Goal: Use online tool/utility

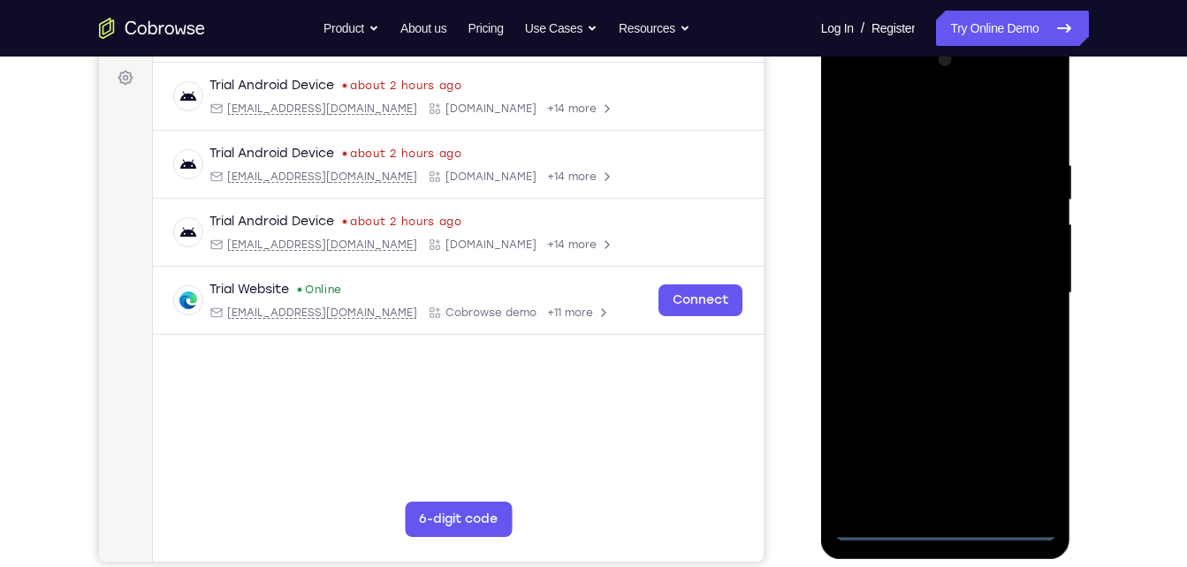
click at [946, 518] on div at bounding box center [945, 293] width 223 height 495
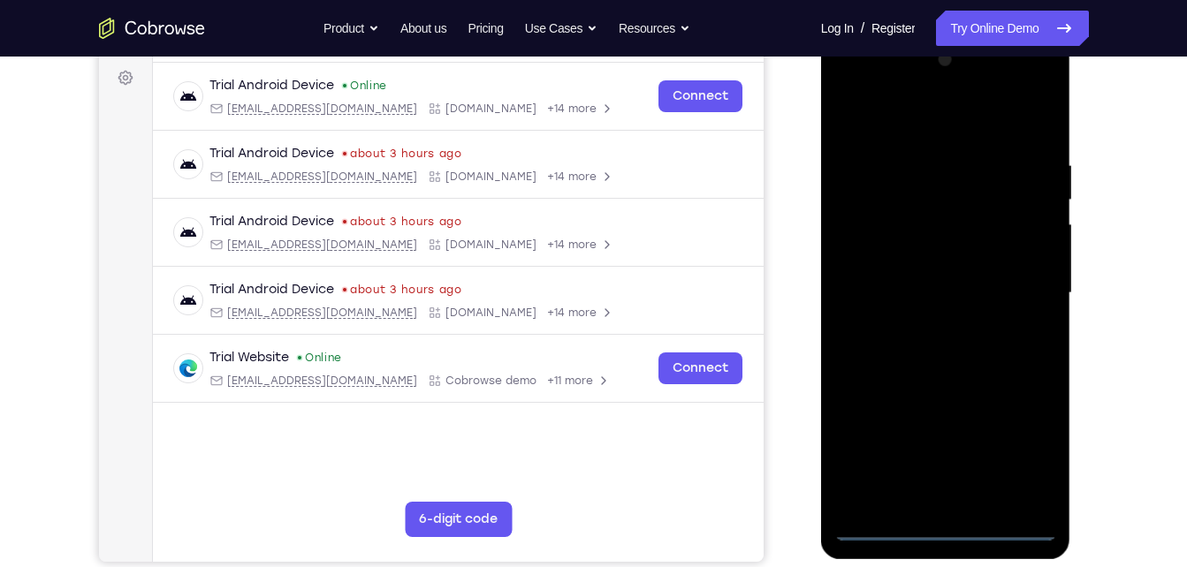
click at [950, 527] on div at bounding box center [945, 293] width 223 height 495
click at [1032, 454] on div at bounding box center [945, 293] width 223 height 495
click at [907, 117] on div at bounding box center [945, 293] width 223 height 495
click at [872, 198] on div at bounding box center [945, 293] width 223 height 495
click at [867, 268] on div at bounding box center [945, 293] width 223 height 495
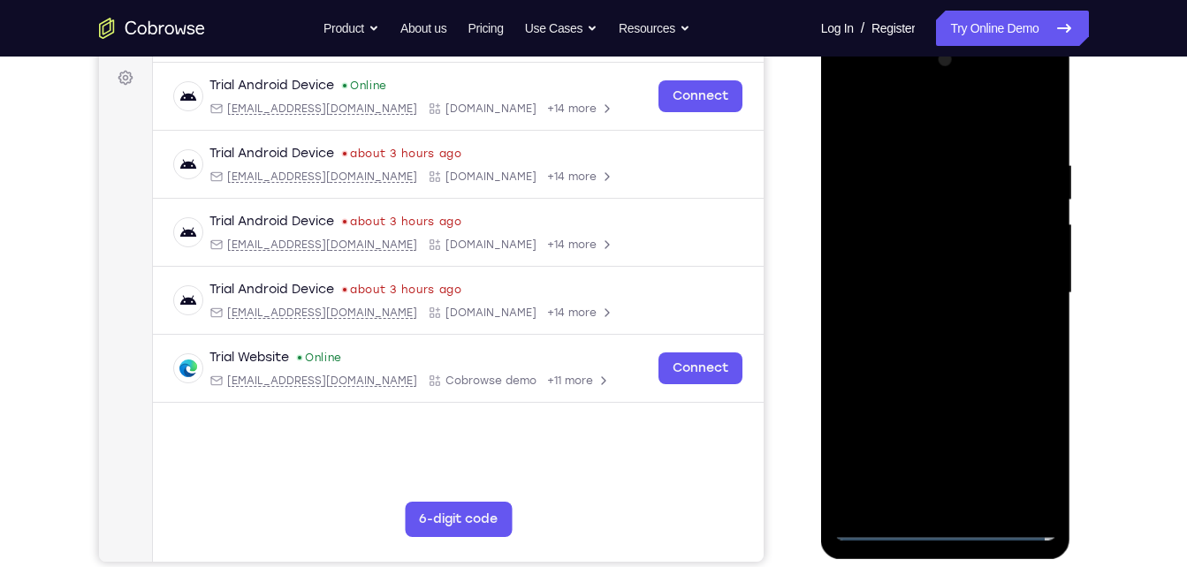
click at [927, 487] on div at bounding box center [945, 293] width 223 height 495
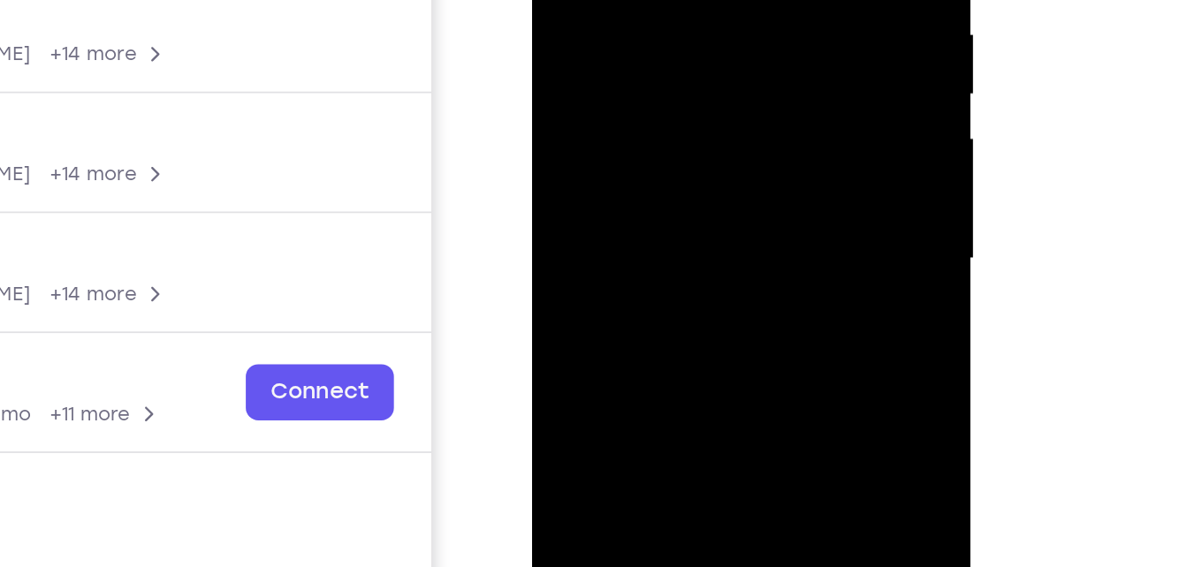
scroll to position [260, 0]
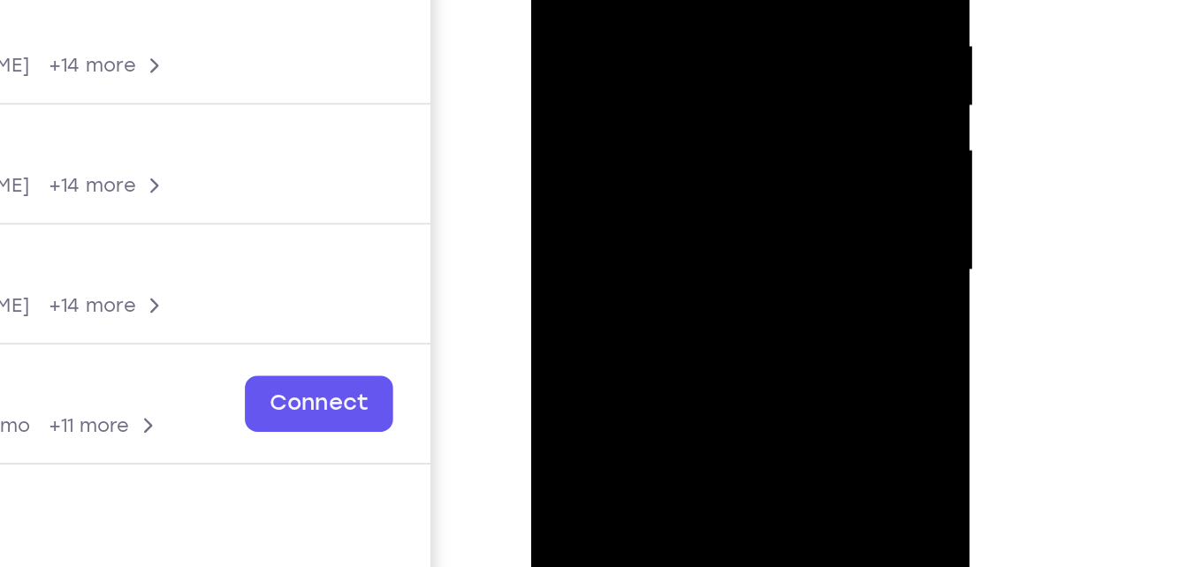
click at [582, 0] on div at bounding box center [655, 72] width 223 height 495
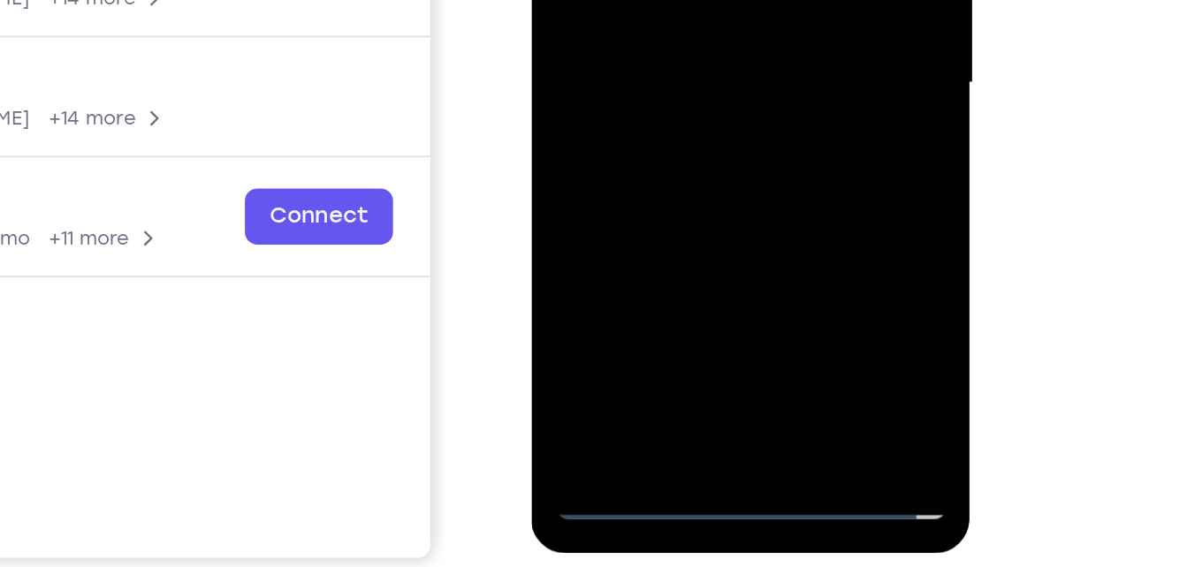
scroll to position [273, 0]
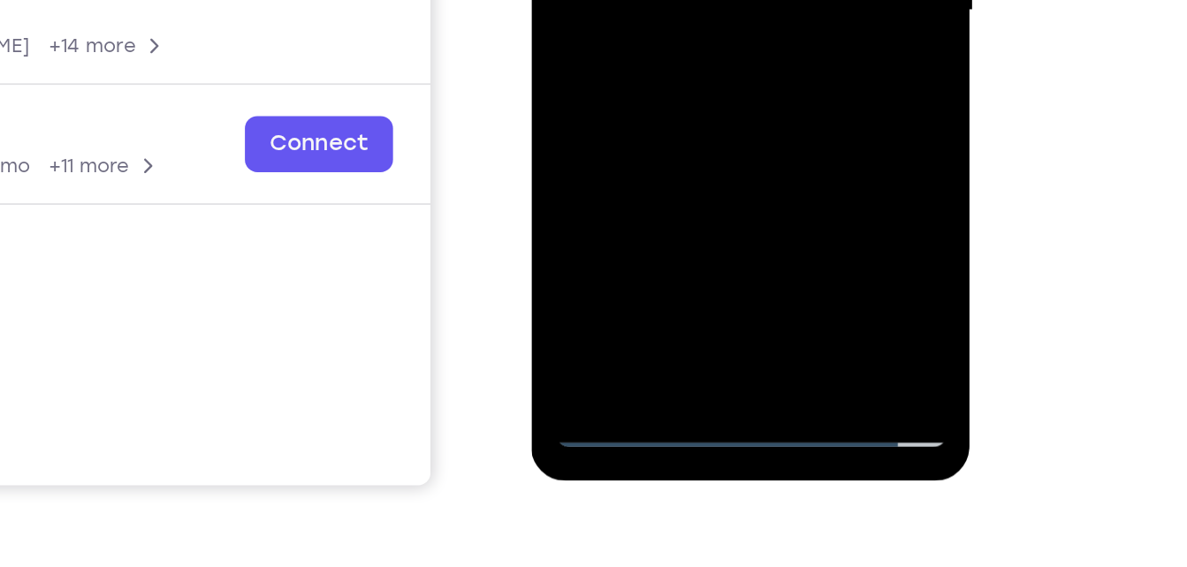
scroll to position [300, 0]
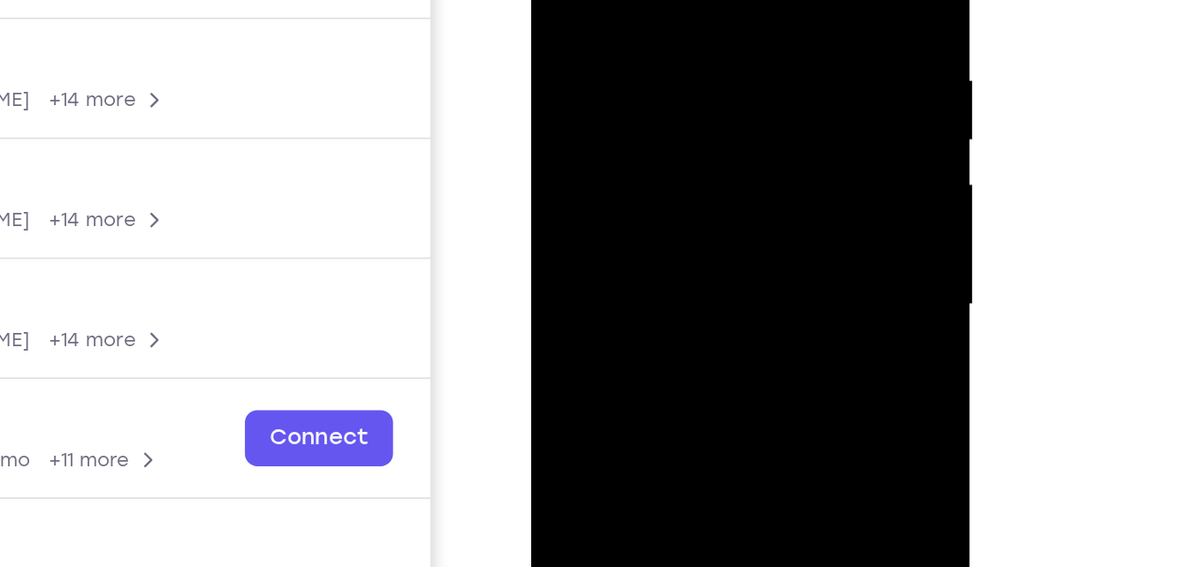
click at [750, 56] on div at bounding box center [655, 106] width 223 height 495
click at [750, 27] on div at bounding box center [655, 106] width 223 height 495
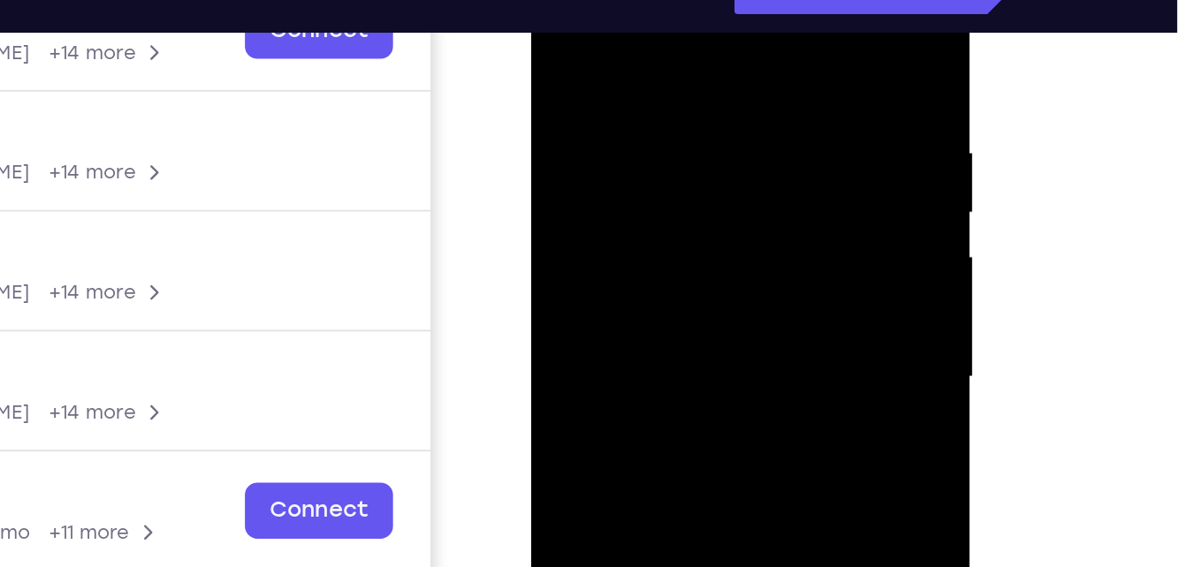
click at [751, 0] on div at bounding box center [655, 180] width 223 height 495
click at [608, 61] on div at bounding box center [655, 180] width 223 height 495
click at [566, 101] on div at bounding box center [655, 180] width 223 height 495
click at [582, 101] on div at bounding box center [655, 180] width 223 height 495
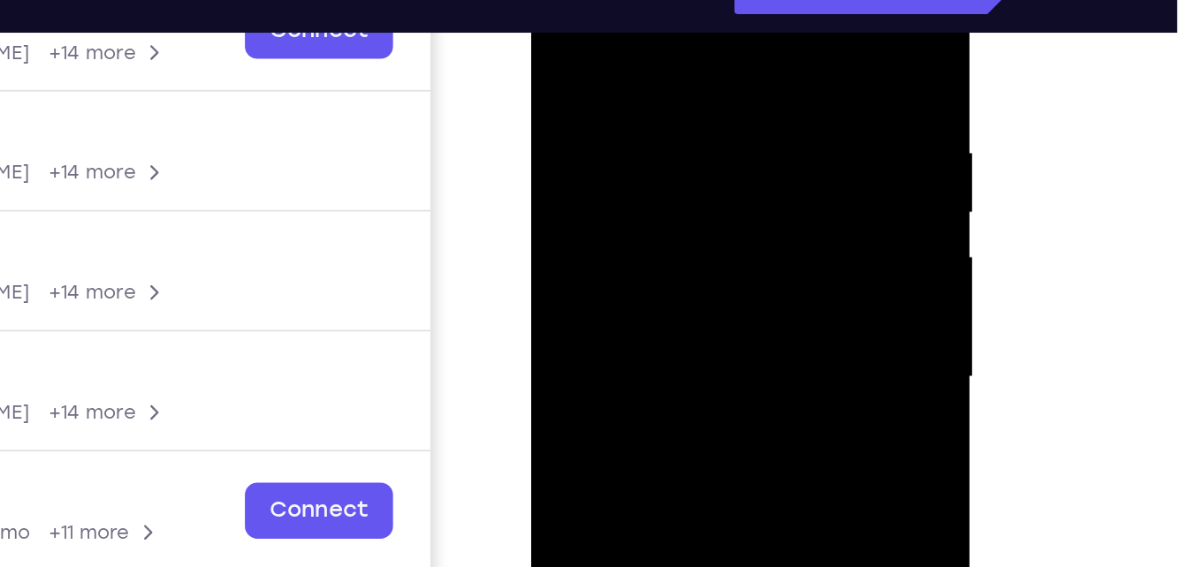
click at [582, 101] on div at bounding box center [655, 180] width 223 height 495
click at [611, 101] on div at bounding box center [655, 180] width 223 height 495
click at [668, 99] on div at bounding box center [655, 180] width 223 height 495
click at [738, 101] on div at bounding box center [655, 180] width 223 height 495
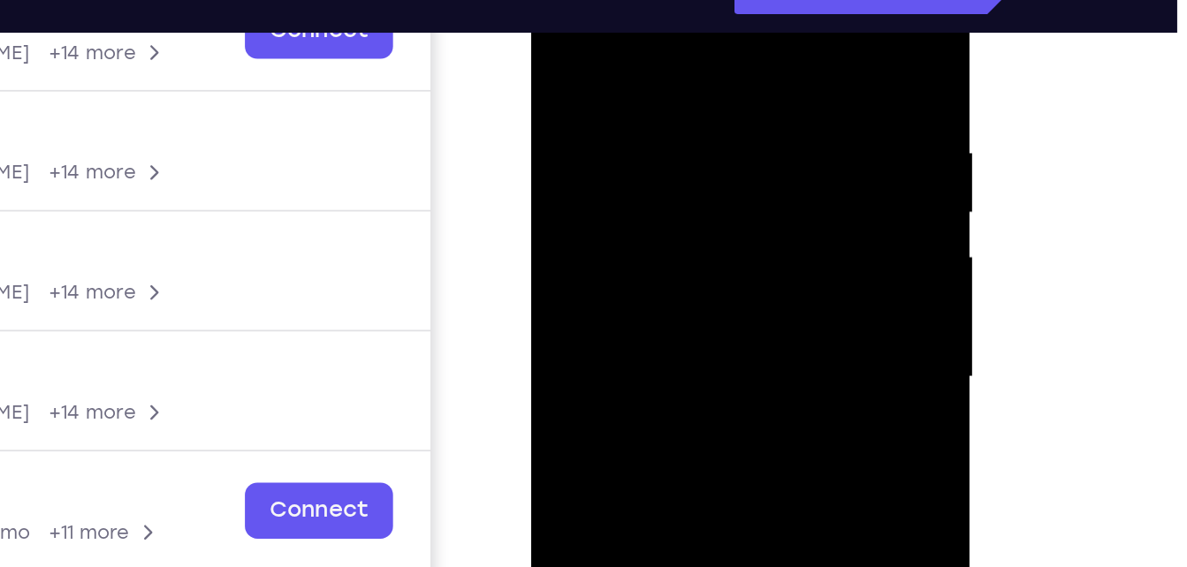
click at [738, 101] on div at bounding box center [655, 180] width 223 height 495
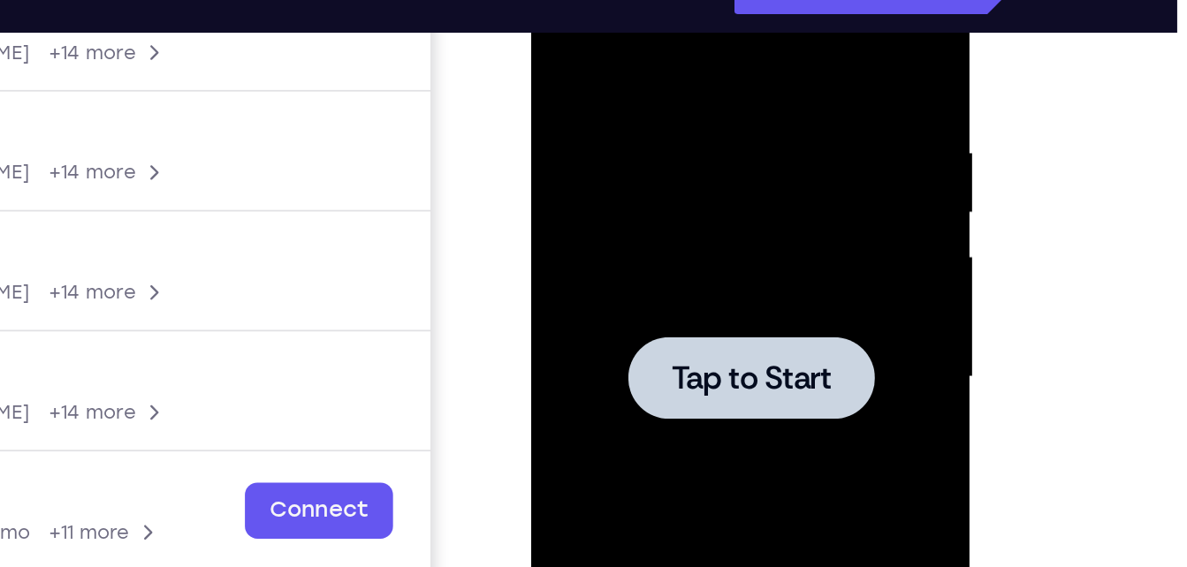
click at [665, 187] on span "Tap to Start" at bounding box center [656, 180] width 90 height 18
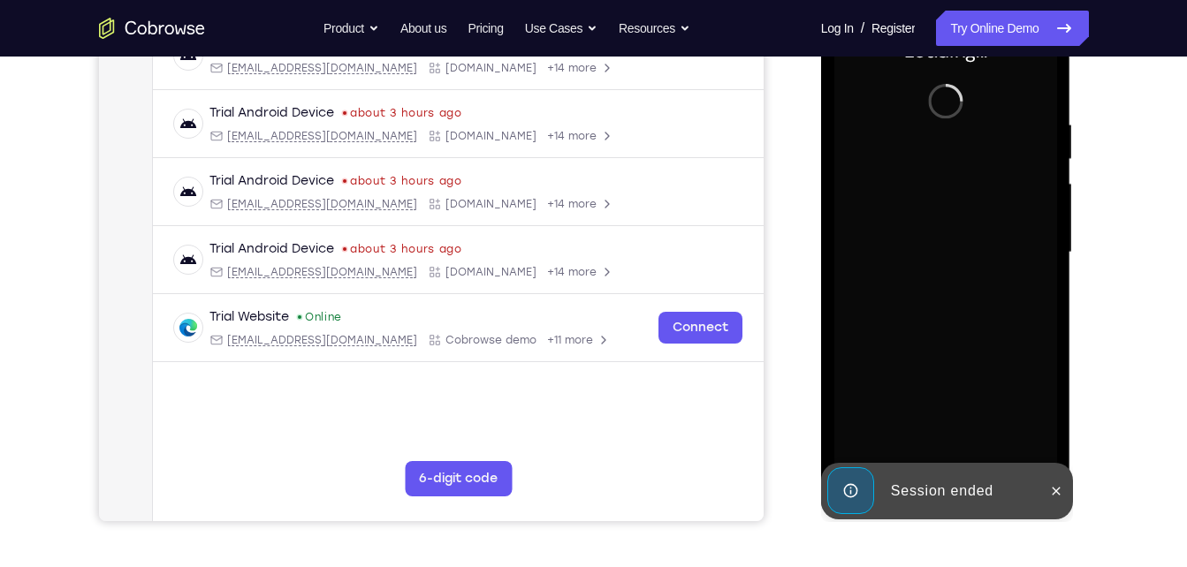
scroll to position [232, 0]
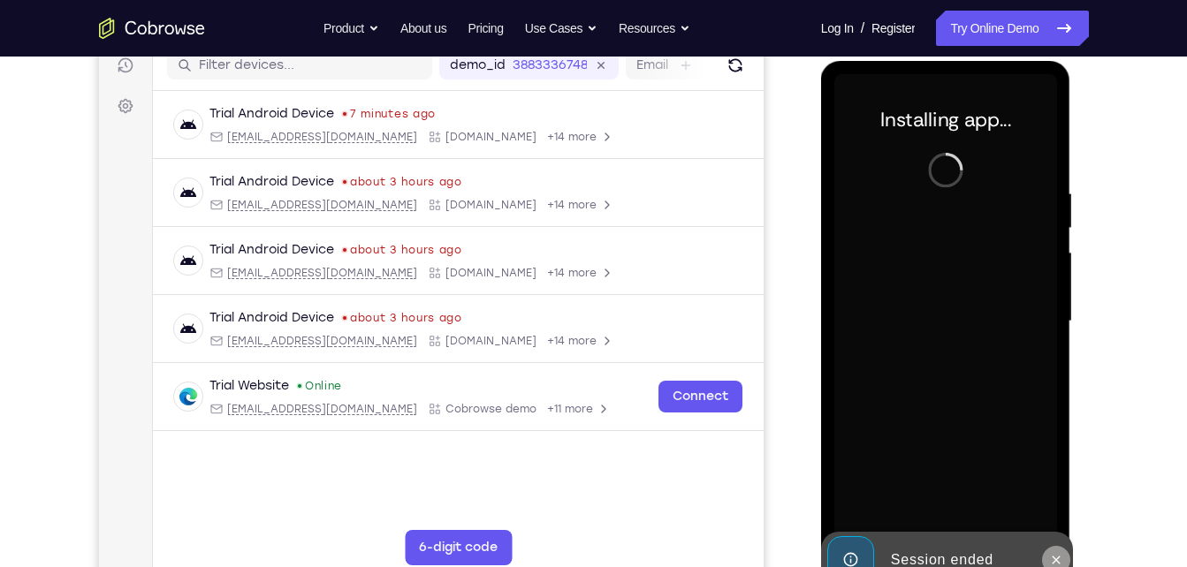
click at [1053, 558] on icon at bounding box center [1056, 560] width 14 height 14
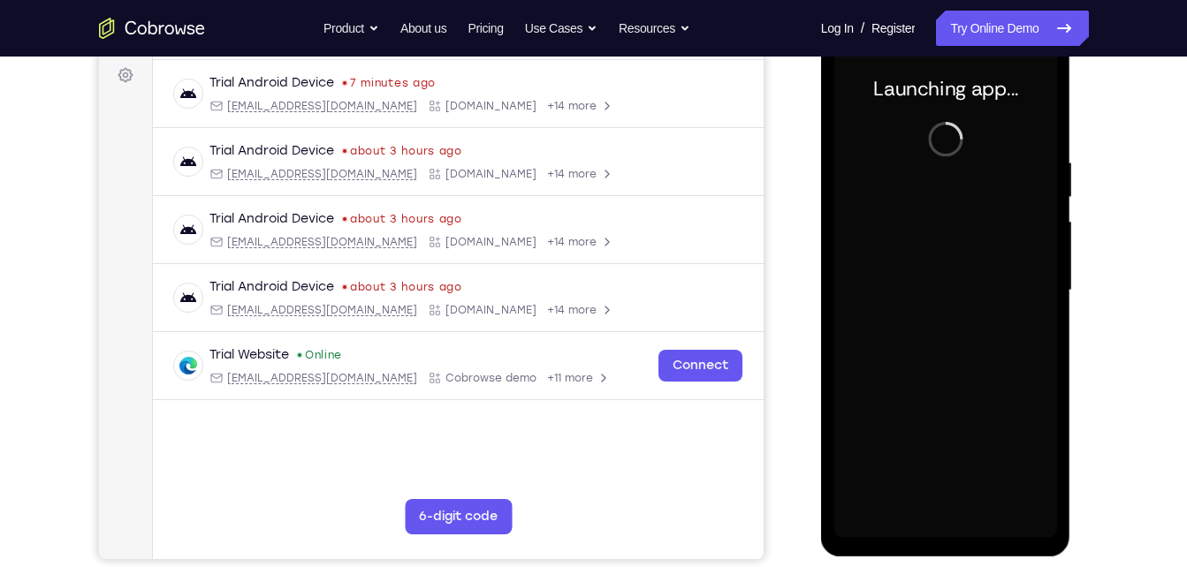
scroll to position [266, 0]
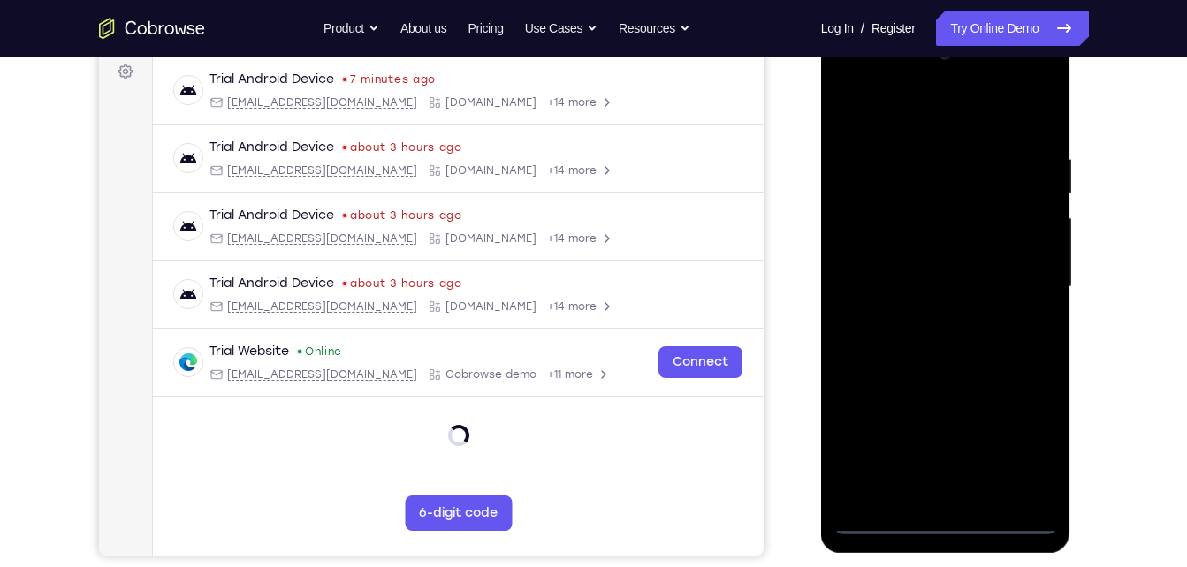
click at [948, 522] on div at bounding box center [945, 287] width 223 height 495
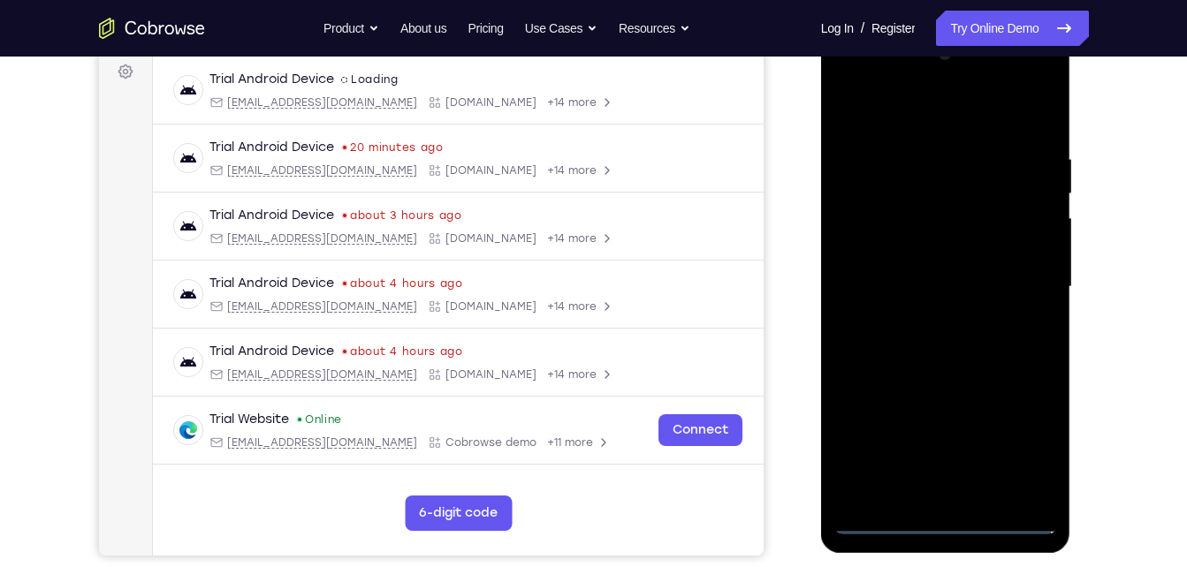
click at [1027, 451] on div at bounding box center [945, 287] width 223 height 495
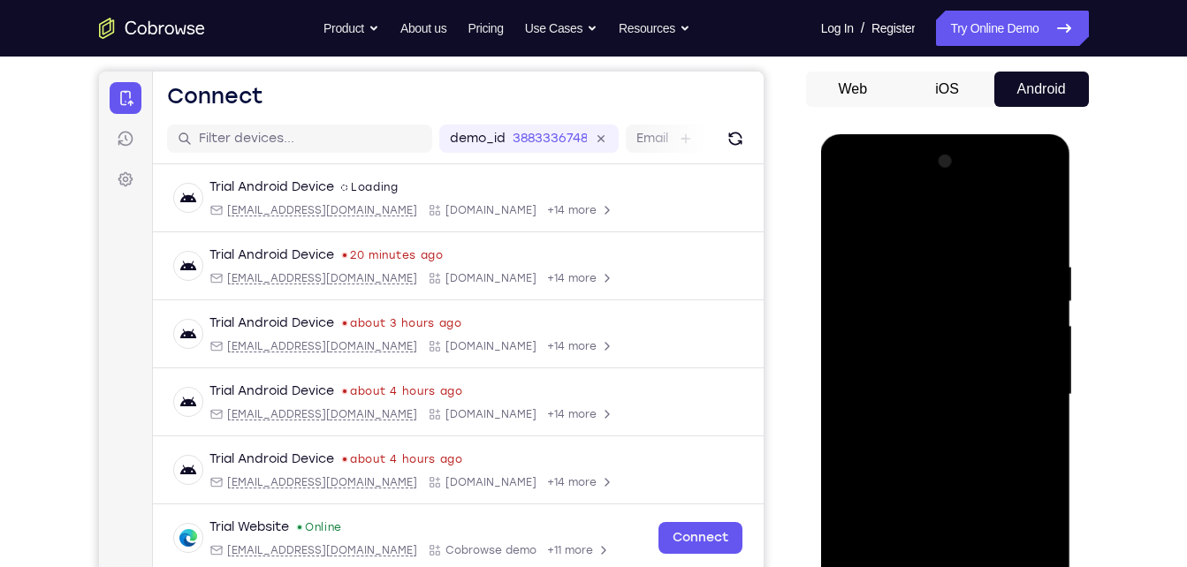
scroll to position [153, 0]
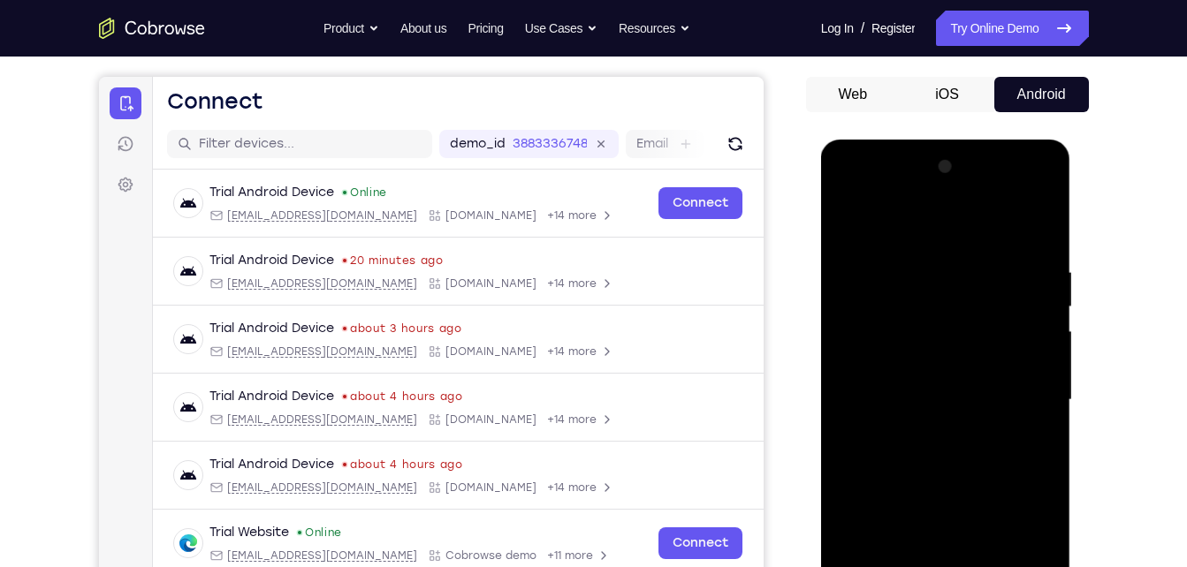
click at [909, 236] on div at bounding box center [945, 400] width 223 height 495
click at [870, 303] on div at bounding box center [945, 400] width 223 height 495
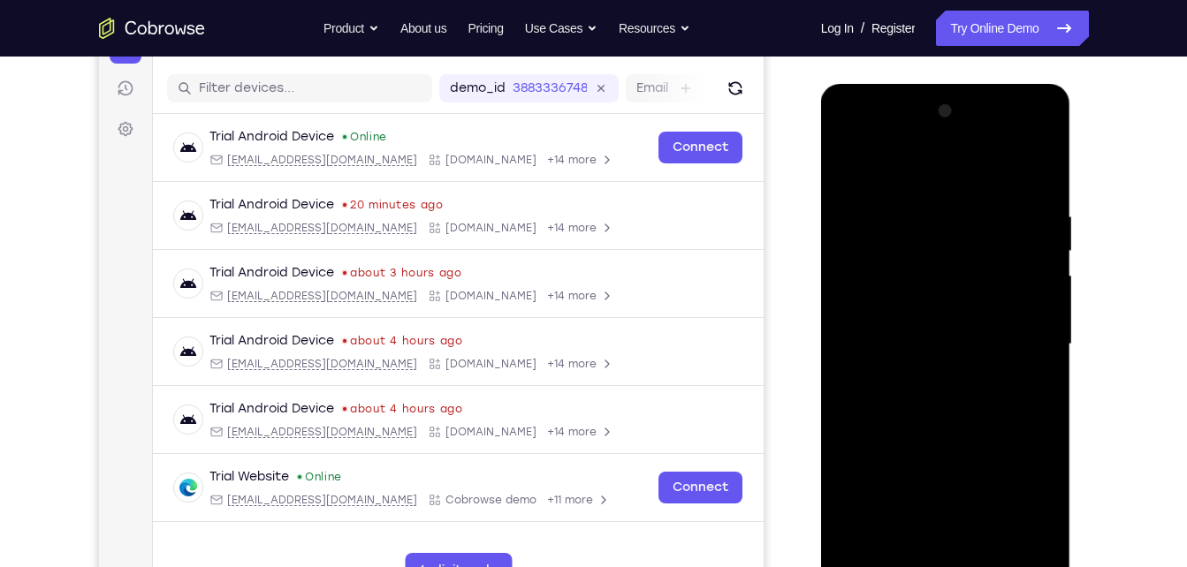
scroll to position [209, 0]
click at [870, 303] on div at bounding box center [945, 343] width 223 height 495
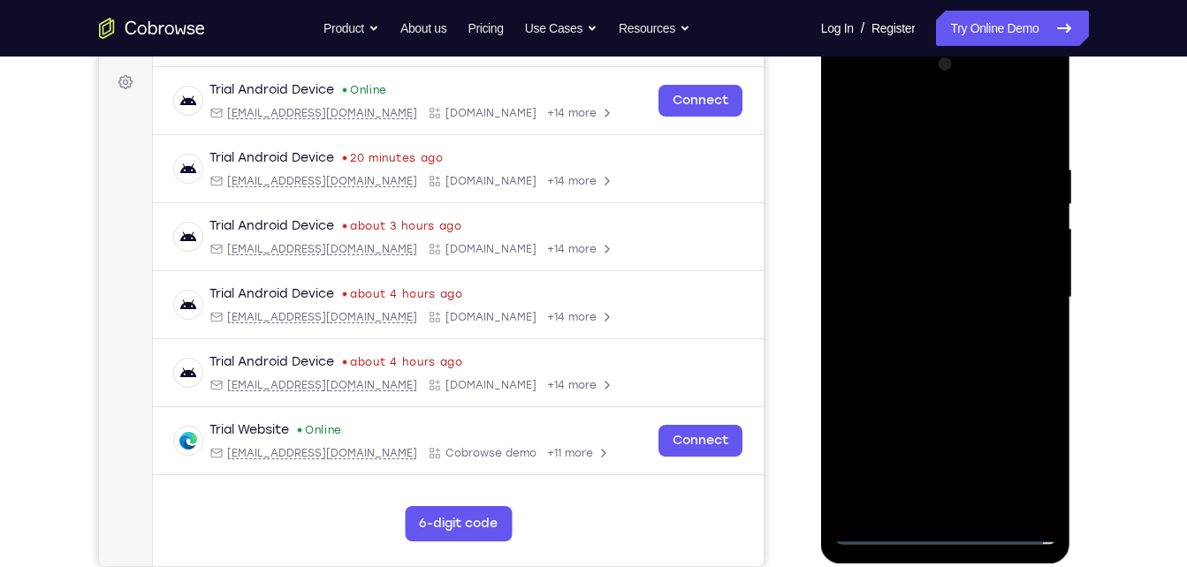
scroll to position [260, 0]
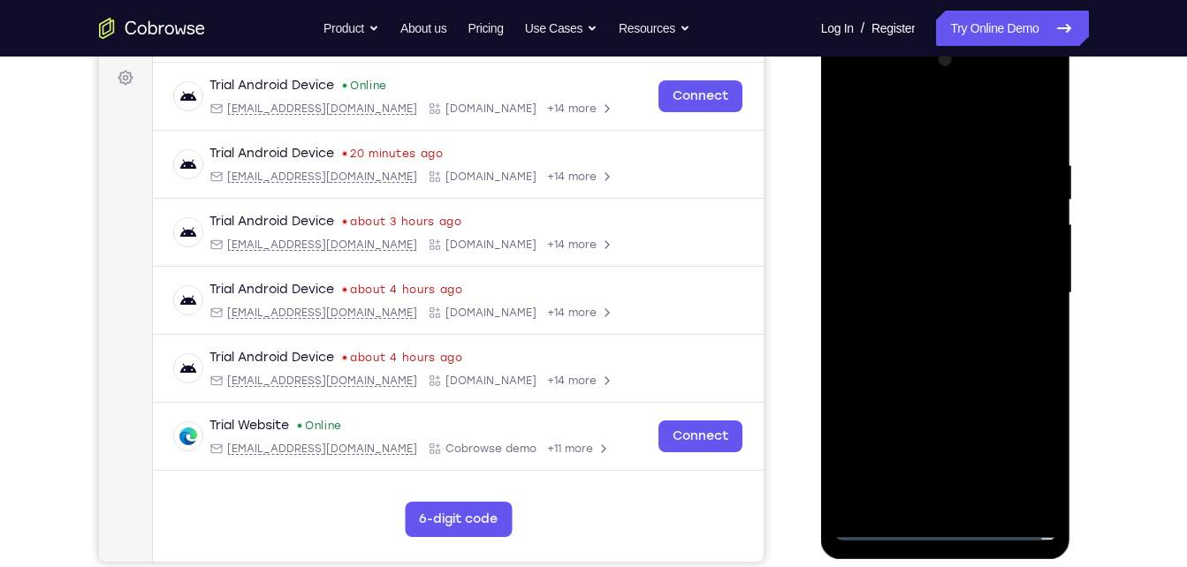
click at [875, 256] on div at bounding box center [945, 293] width 223 height 495
click at [942, 476] on div at bounding box center [945, 293] width 223 height 495
click at [1023, 119] on div at bounding box center [945, 293] width 223 height 495
click at [931, 161] on div at bounding box center [945, 293] width 223 height 495
click at [980, 175] on div at bounding box center [945, 293] width 223 height 495
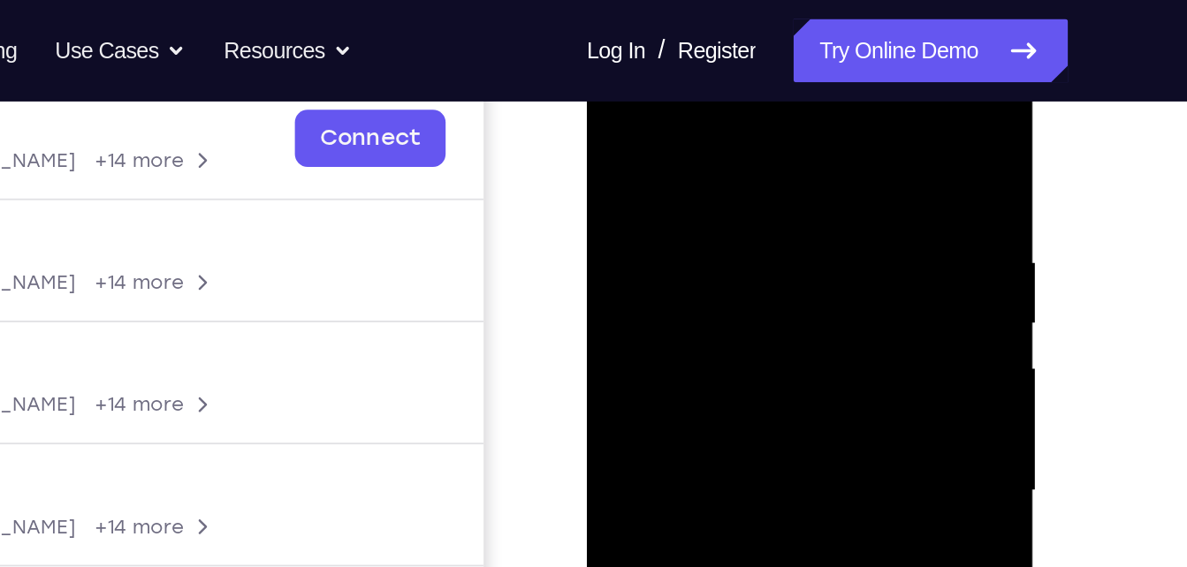
scroll to position [268, 0]
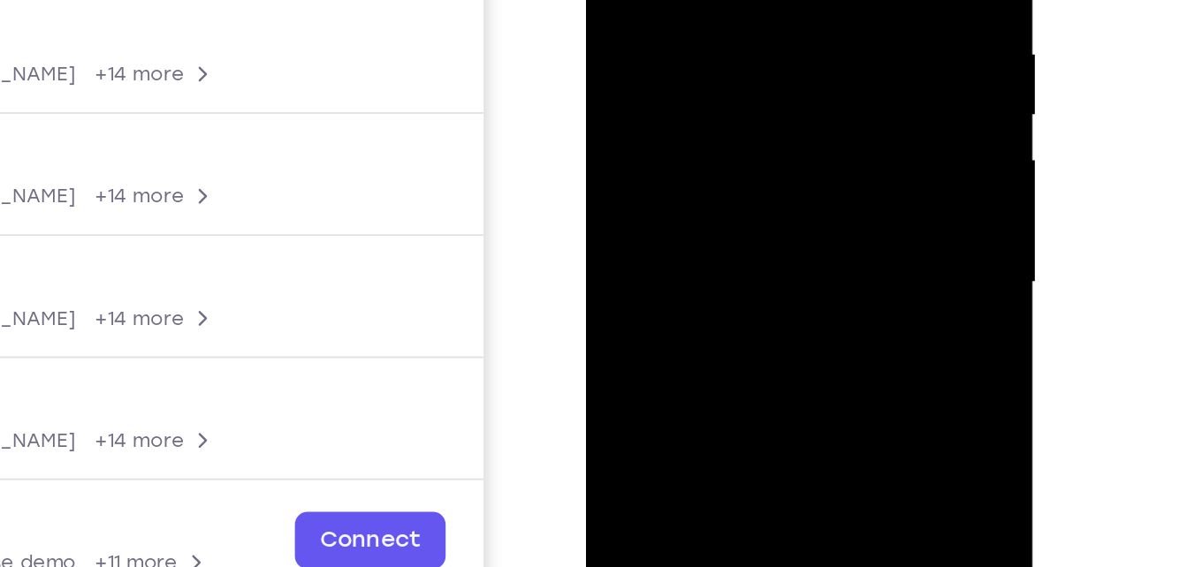
click at [776, 0] on div at bounding box center [711, 76] width 223 height 495
click at [624, 155] on div at bounding box center [711, 76] width 223 height 495
click at [814, 198] on div at bounding box center [711, 76] width 223 height 495
click at [792, 129] on div at bounding box center [711, 76] width 223 height 495
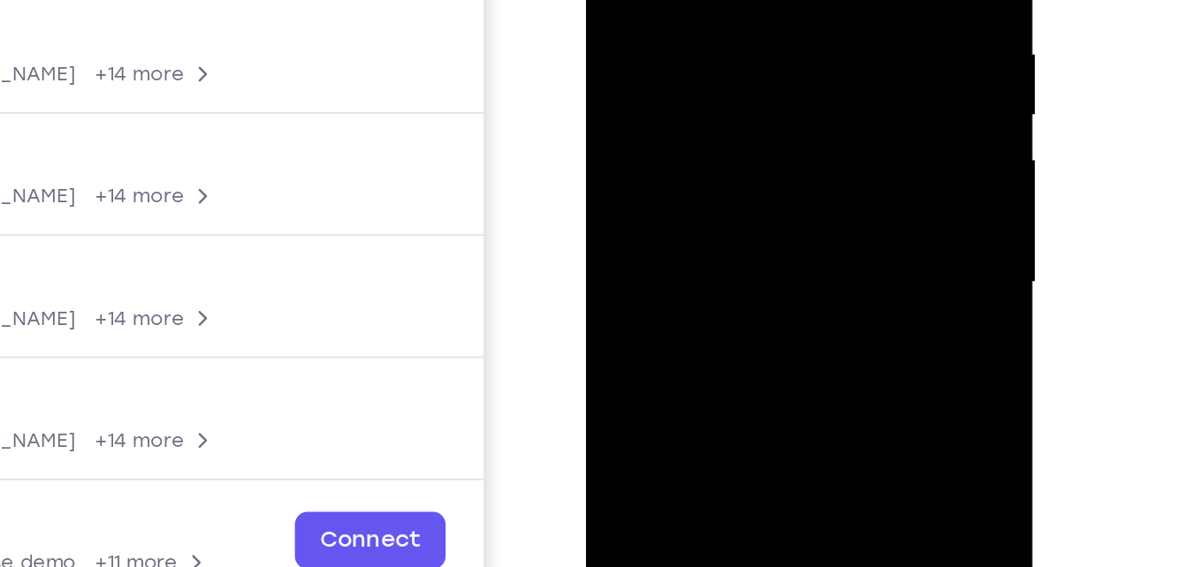
click at [620, 141] on div at bounding box center [711, 76] width 223 height 495
click at [630, 138] on div at bounding box center [711, 76] width 223 height 495
click at [639, 140] on div at bounding box center [711, 76] width 223 height 495
click at [645, 140] on div at bounding box center [711, 76] width 223 height 495
click at [655, 141] on div at bounding box center [711, 76] width 223 height 495
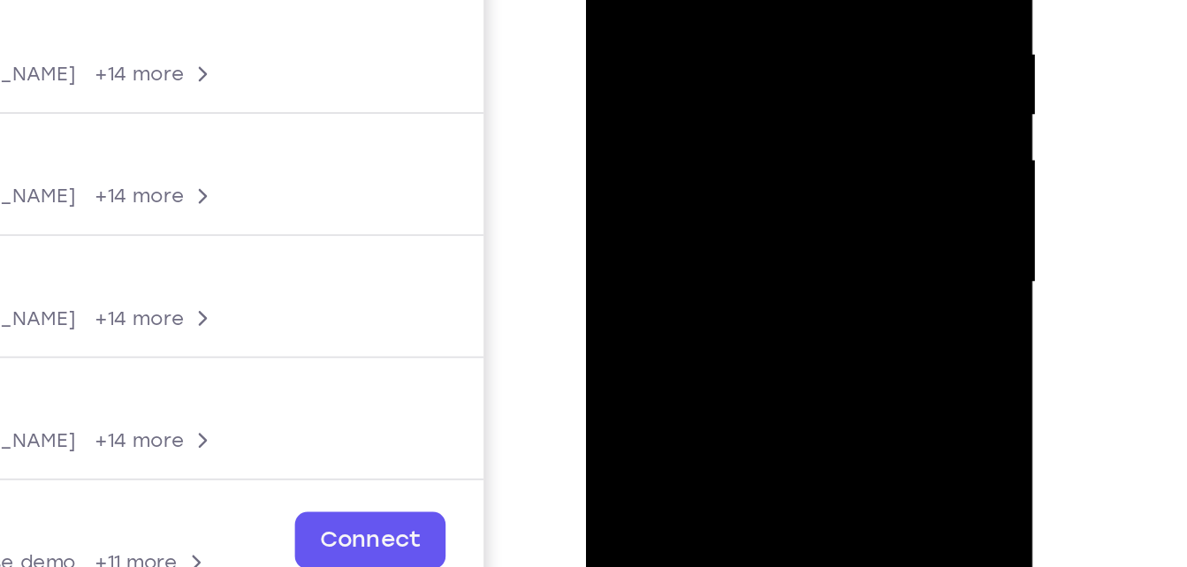
click at [665, 141] on div at bounding box center [711, 76] width 223 height 495
click at [682, 139] on div at bounding box center [711, 76] width 223 height 495
click at [692, 139] on div at bounding box center [711, 76] width 223 height 495
click at [699, 138] on div at bounding box center [711, 76] width 223 height 495
click at [711, 138] on div at bounding box center [711, 76] width 223 height 495
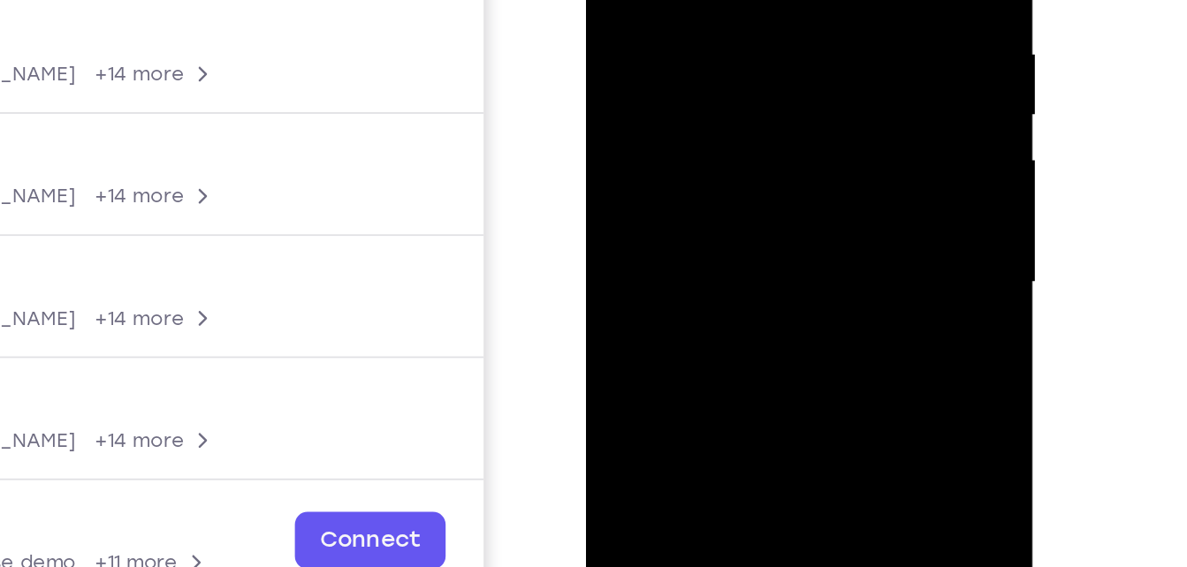
click at [736, 138] on div at bounding box center [711, 76] width 223 height 495
click at [749, 138] on div at bounding box center [711, 76] width 223 height 495
click at [758, 138] on div at bounding box center [711, 76] width 223 height 495
click at [764, 138] on div at bounding box center [711, 76] width 223 height 495
click at [770, 138] on div at bounding box center [711, 76] width 223 height 495
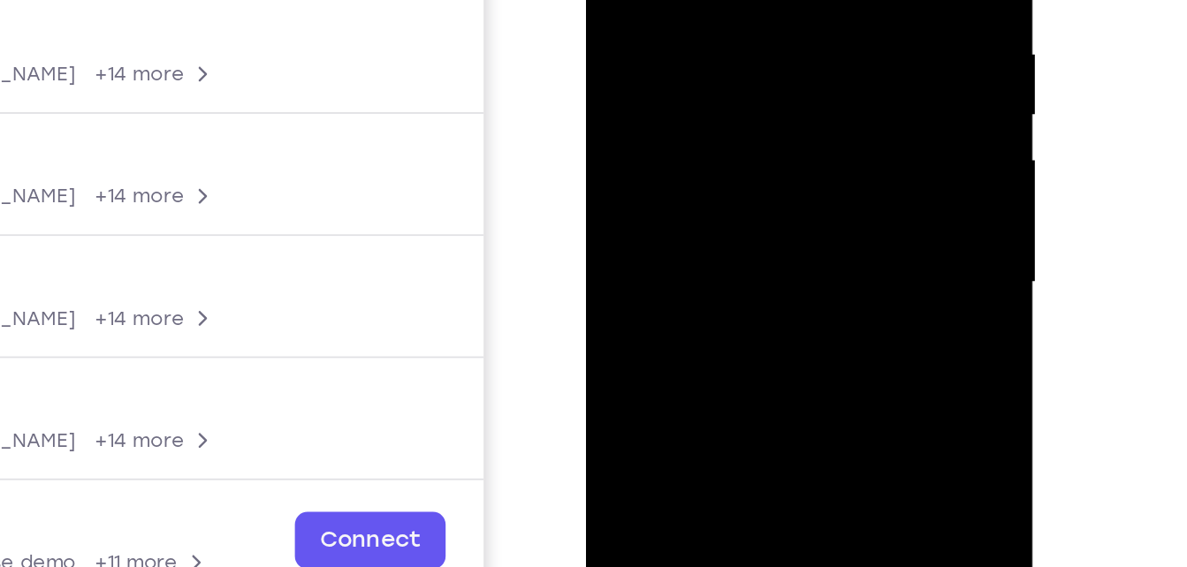
click at [778, 139] on div at bounding box center [711, 76] width 223 height 495
click at [789, 141] on div at bounding box center [711, 76] width 223 height 495
click at [795, 141] on div at bounding box center [711, 76] width 223 height 495
click at [803, 140] on div at bounding box center [711, 76] width 223 height 495
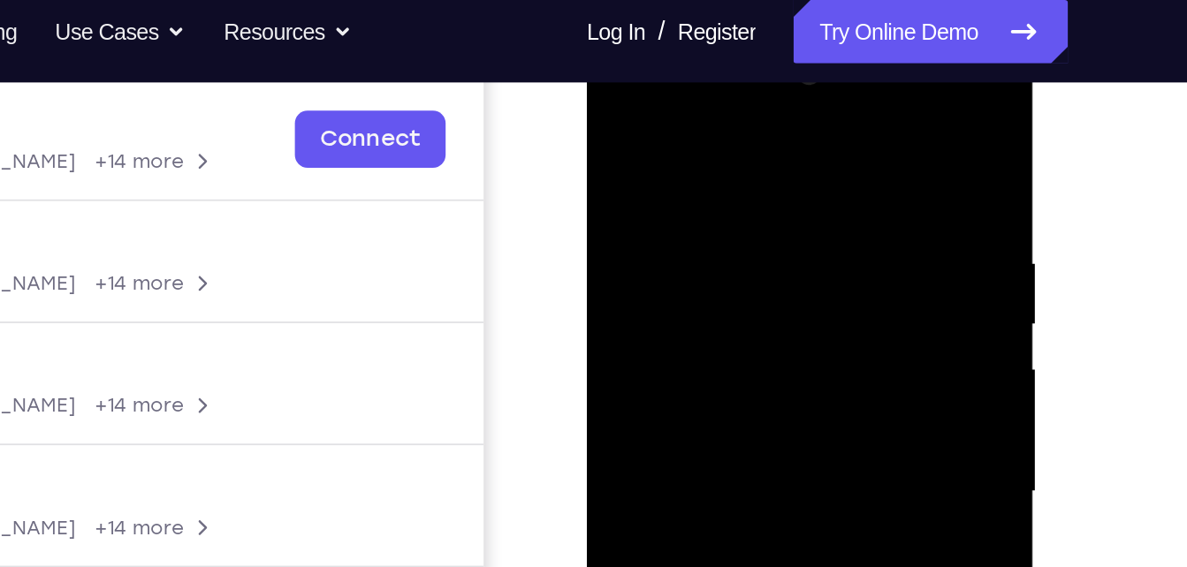
click at [787, 79] on div at bounding box center [711, 285] width 223 height 495
click at [668, 142] on div at bounding box center [711, 285] width 223 height 495
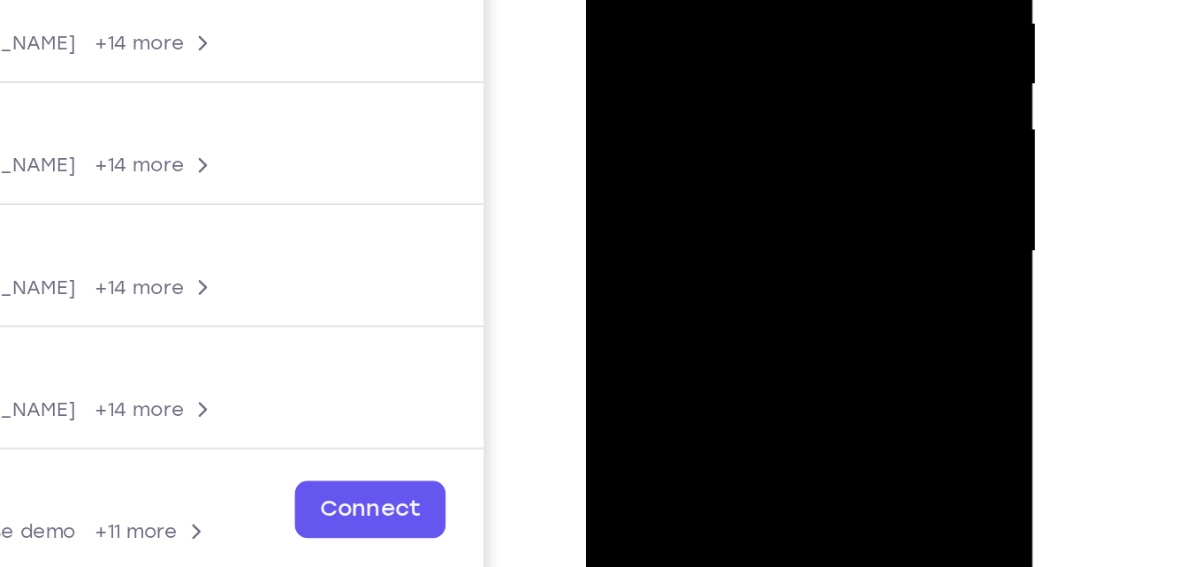
scroll to position [244, 0]
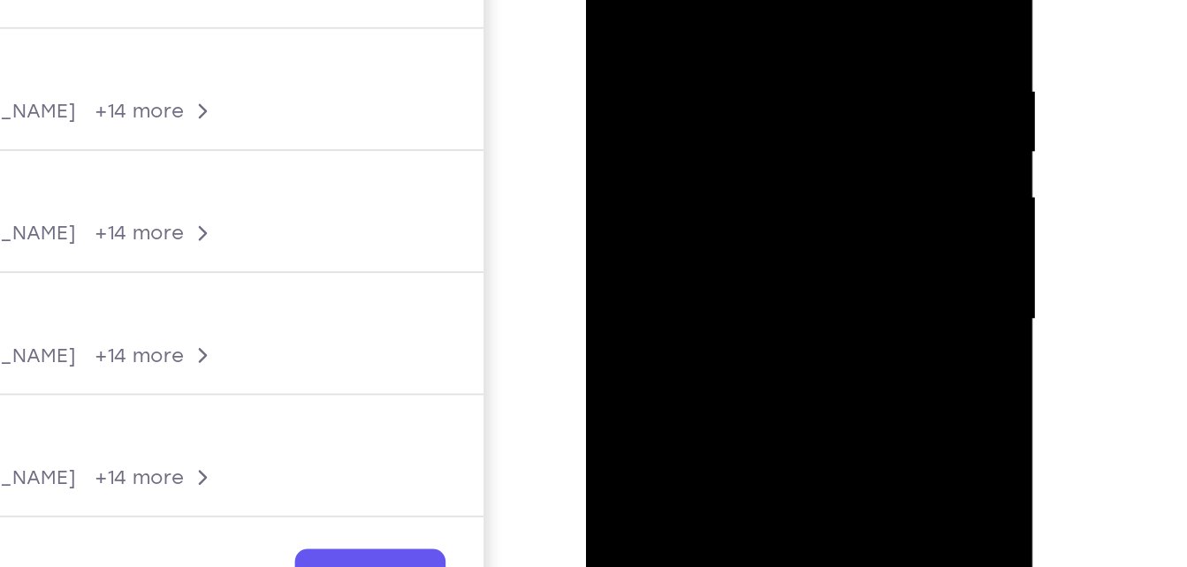
click at [624, 19] on div at bounding box center [711, 114] width 223 height 495
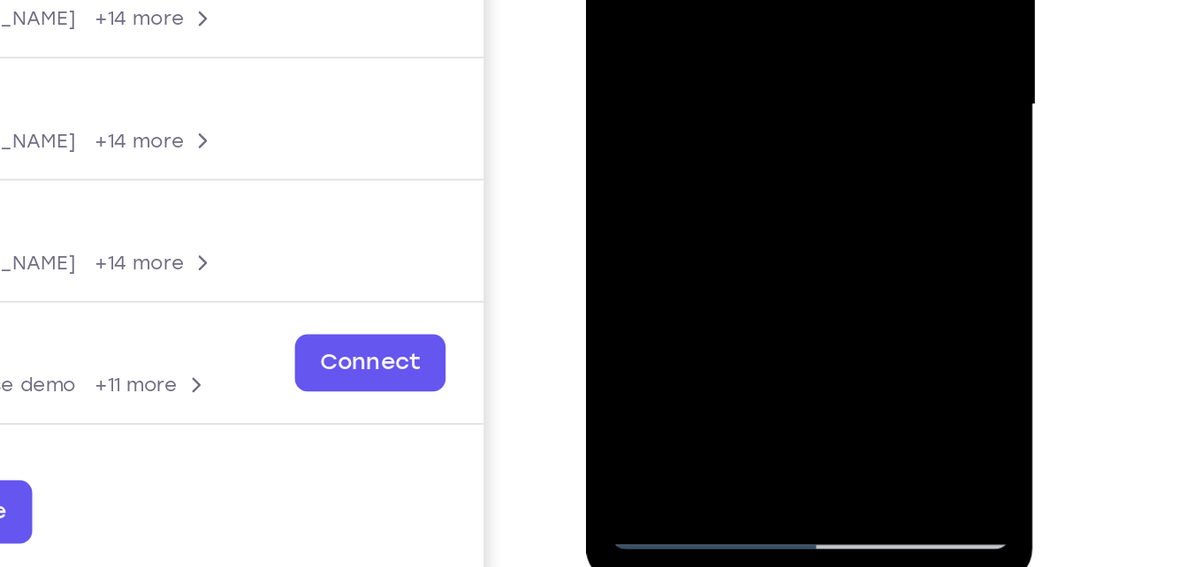
scroll to position [247, 0]
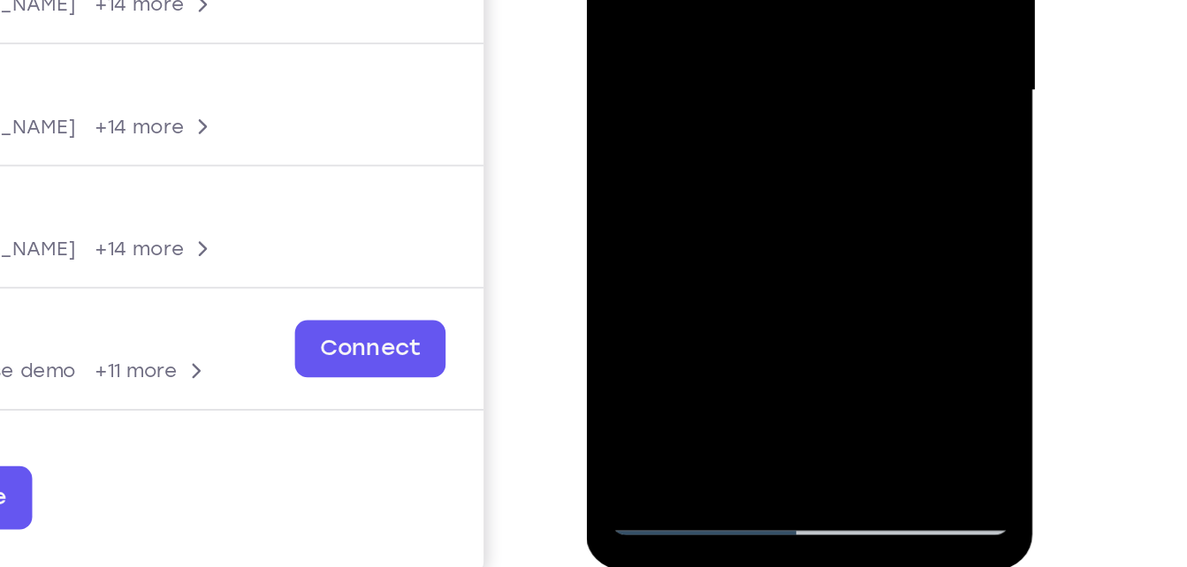
scroll to position [255, 0]
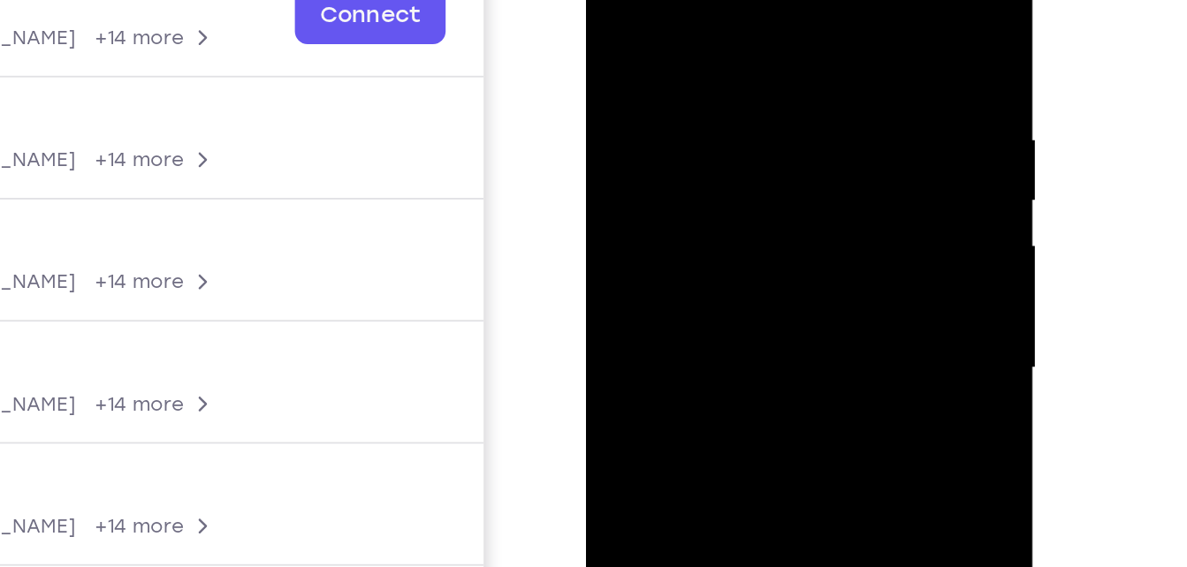
click at [659, 101] on div at bounding box center [711, 162] width 223 height 495
click at [697, 172] on div at bounding box center [711, 162] width 223 height 495
click at [633, 224] on div at bounding box center [711, 162] width 223 height 495
click at [659, 224] on div at bounding box center [711, 162] width 223 height 495
click at [710, 175] on div at bounding box center [711, 162] width 223 height 495
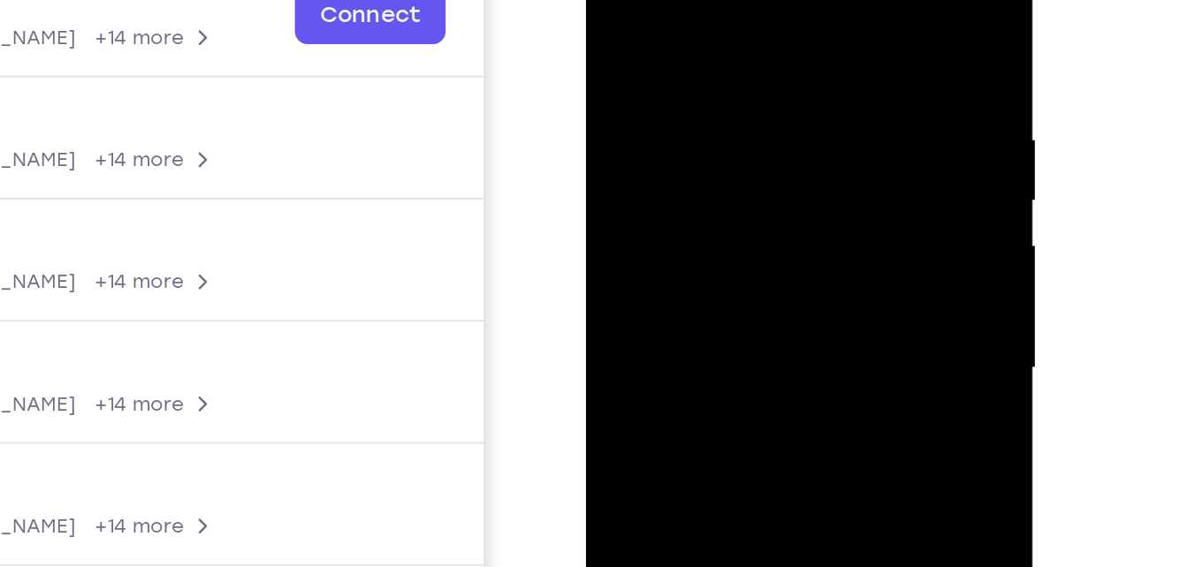
click at [698, 225] on div at bounding box center [711, 162] width 223 height 495
click at [730, 226] on div at bounding box center [711, 162] width 223 height 495
click at [773, 224] on div at bounding box center [711, 162] width 223 height 495
click at [795, 225] on div at bounding box center [711, 162] width 223 height 495
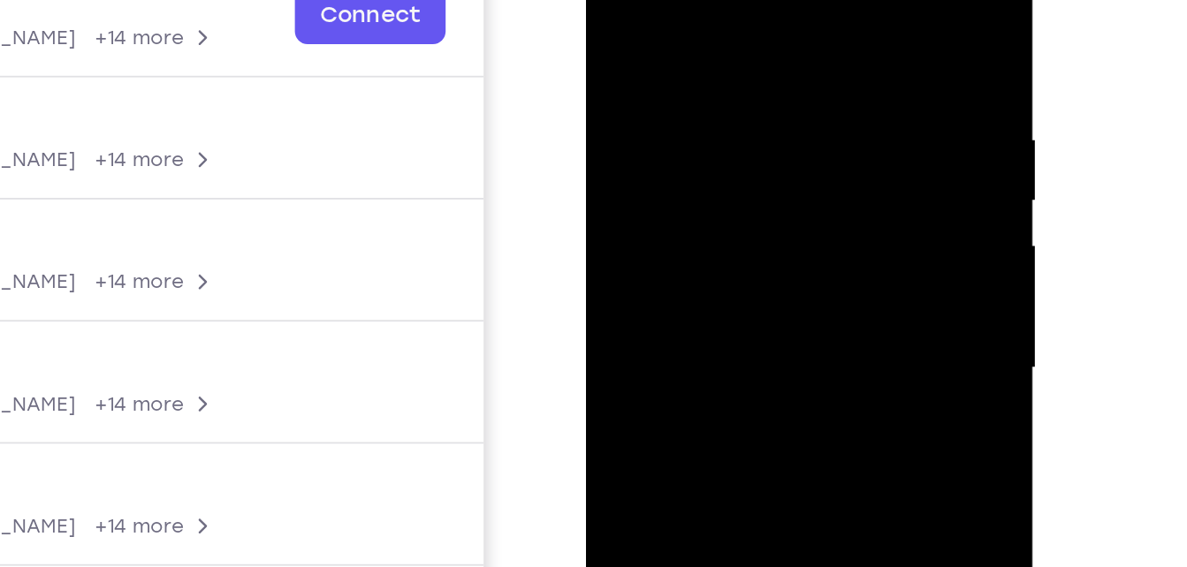
click at [806, 225] on div at bounding box center [711, 162] width 223 height 495
click at [810, 225] on div at bounding box center [711, 162] width 223 height 495
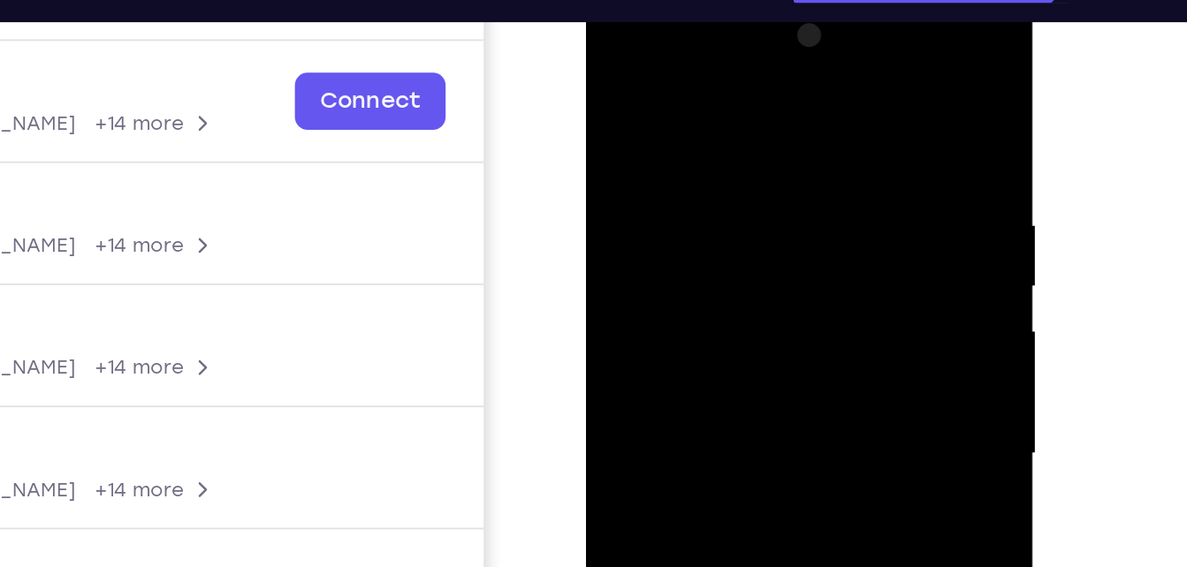
click at [789, 41] on div at bounding box center [711, 248] width 223 height 495
click at [669, 110] on div at bounding box center [711, 248] width 223 height 495
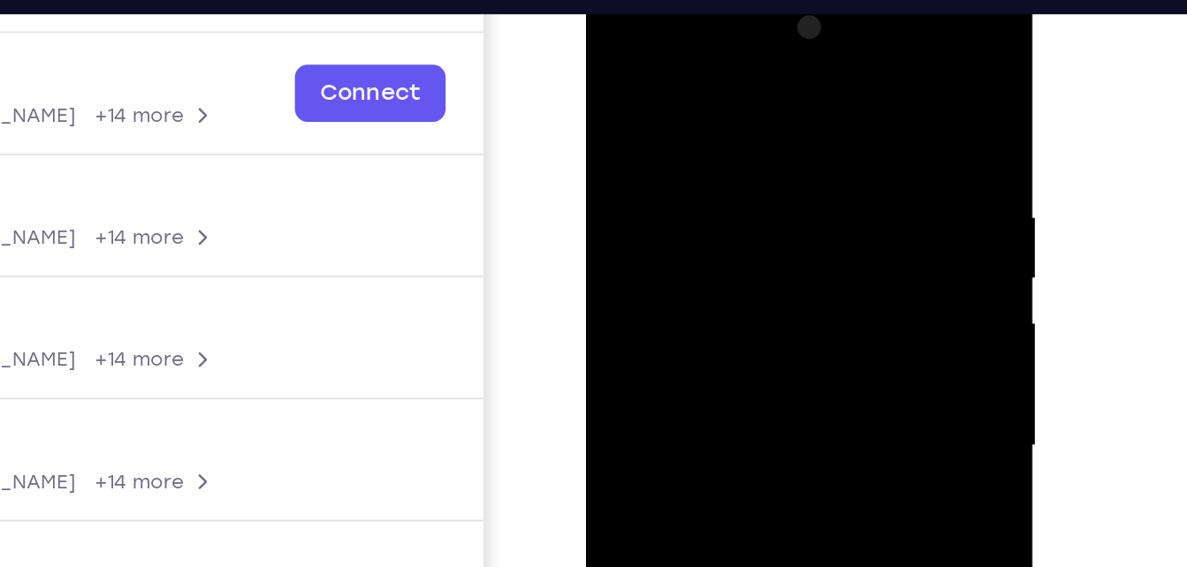
click at [669, 83] on div at bounding box center [711, 240] width 223 height 495
click at [717, 235] on div at bounding box center [711, 240] width 223 height 495
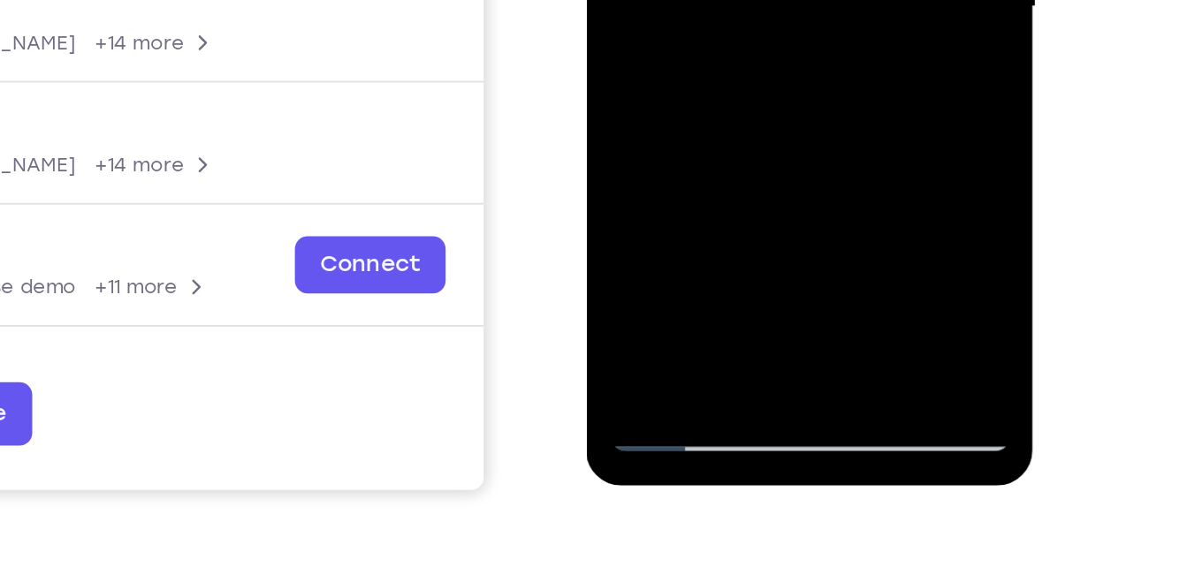
scroll to position [300, 0]
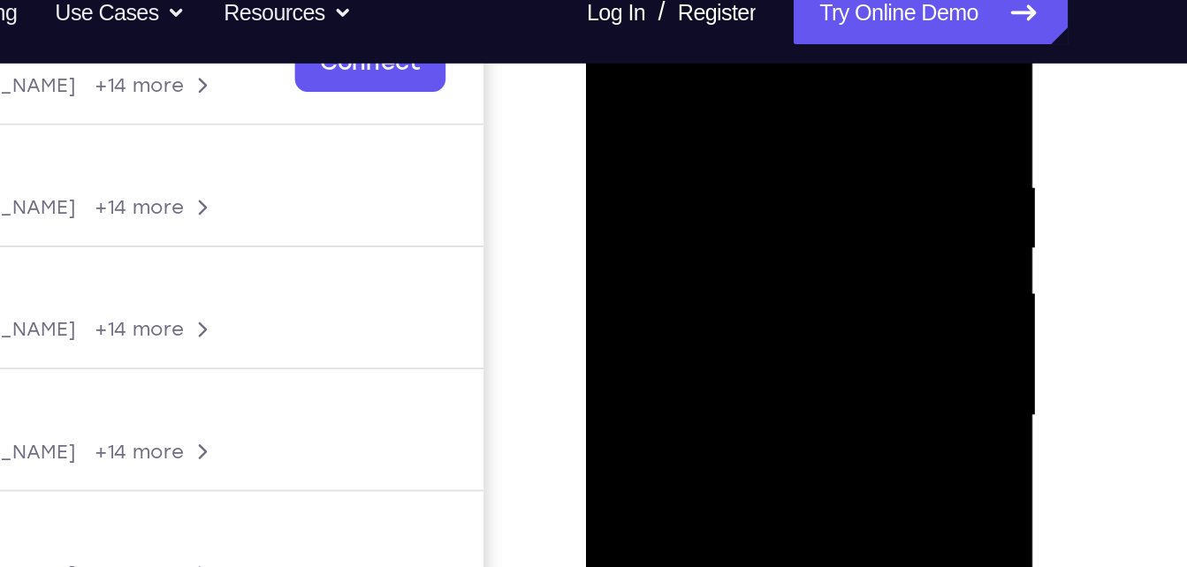
click at [629, 247] on div at bounding box center [711, 210] width 223 height 495
click at [626, 247] on div at bounding box center [711, 210] width 223 height 495
click at [630, 247] on div at bounding box center [711, 210] width 223 height 495
click at [643, 247] on div at bounding box center [711, 210] width 223 height 495
click at [709, 192] on div at bounding box center [711, 210] width 223 height 495
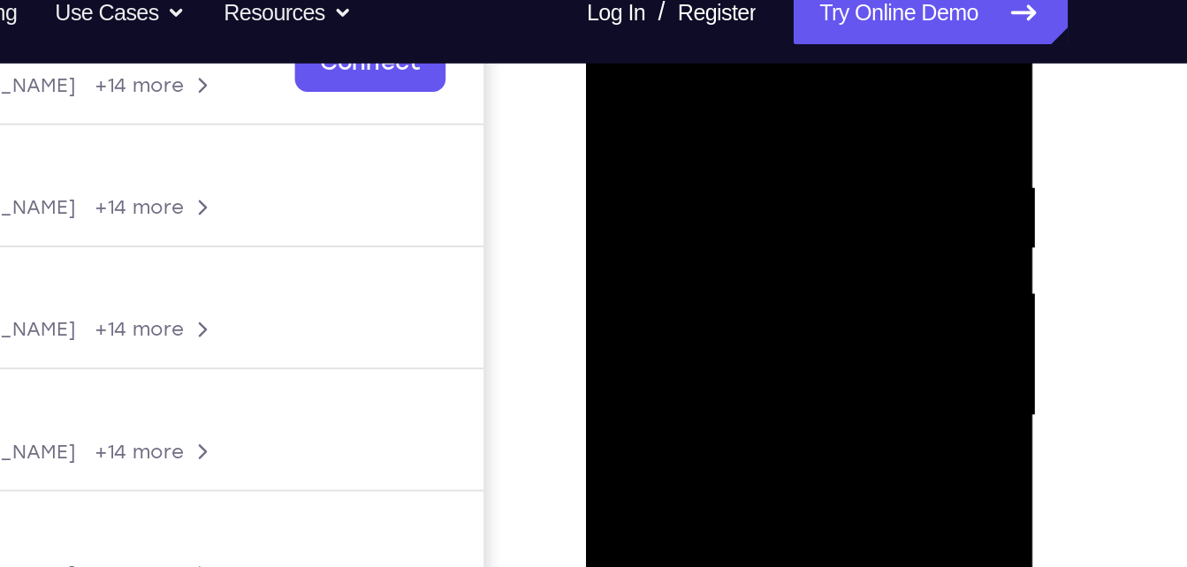
click at [650, 247] on div at bounding box center [711, 210] width 223 height 495
click at [658, 247] on div at bounding box center [711, 210] width 223 height 495
click at [678, 247] on div at bounding box center [711, 210] width 223 height 495
click at [689, 247] on div at bounding box center [711, 210] width 223 height 495
click at [712, 247] on div at bounding box center [711, 210] width 223 height 495
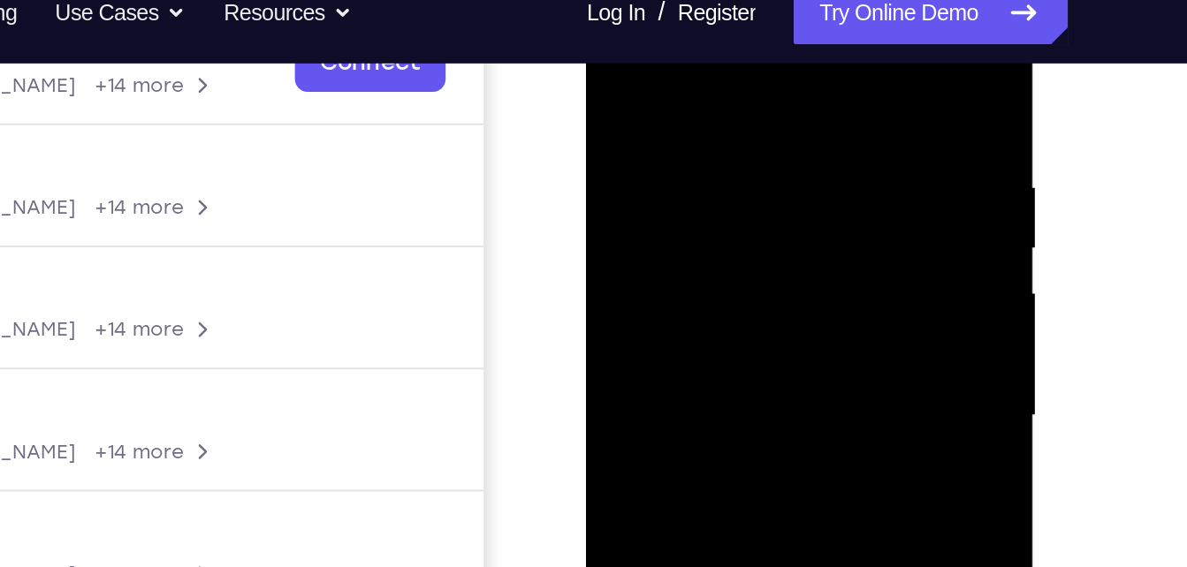
click at [734, 247] on div at bounding box center [711, 210] width 223 height 495
click at [744, 247] on div at bounding box center [711, 210] width 223 height 495
click at [768, 243] on div at bounding box center [711, 210] width 223 height 495
click at [785, 243] on div at bounding box center [711, 210] width 223 height 495
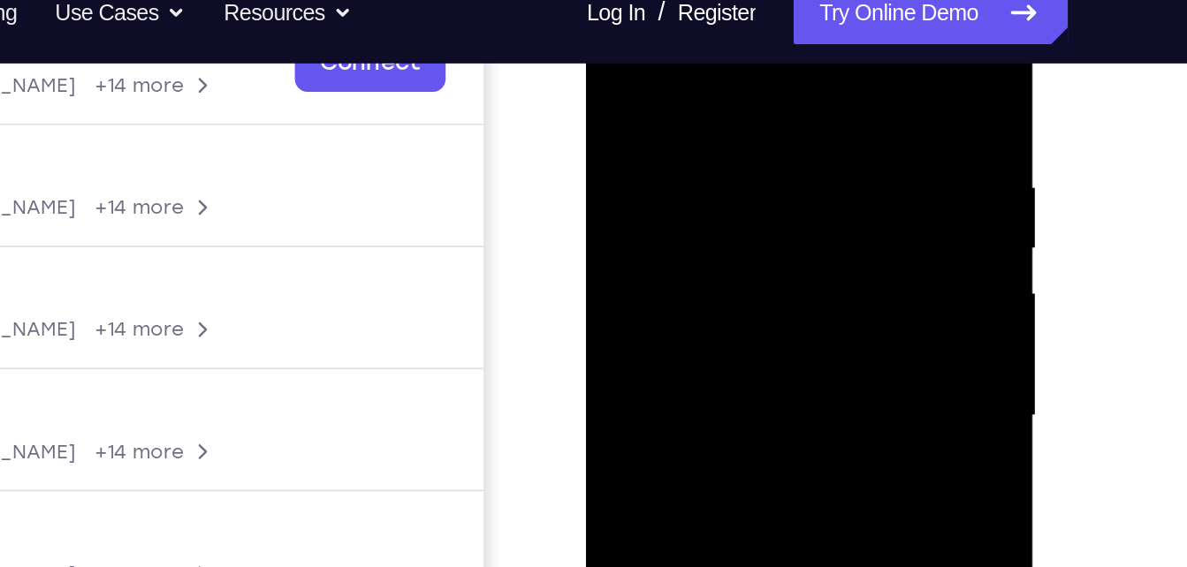
click at [759, 192] on div at bounding box center [711, 210] width 223 height 495
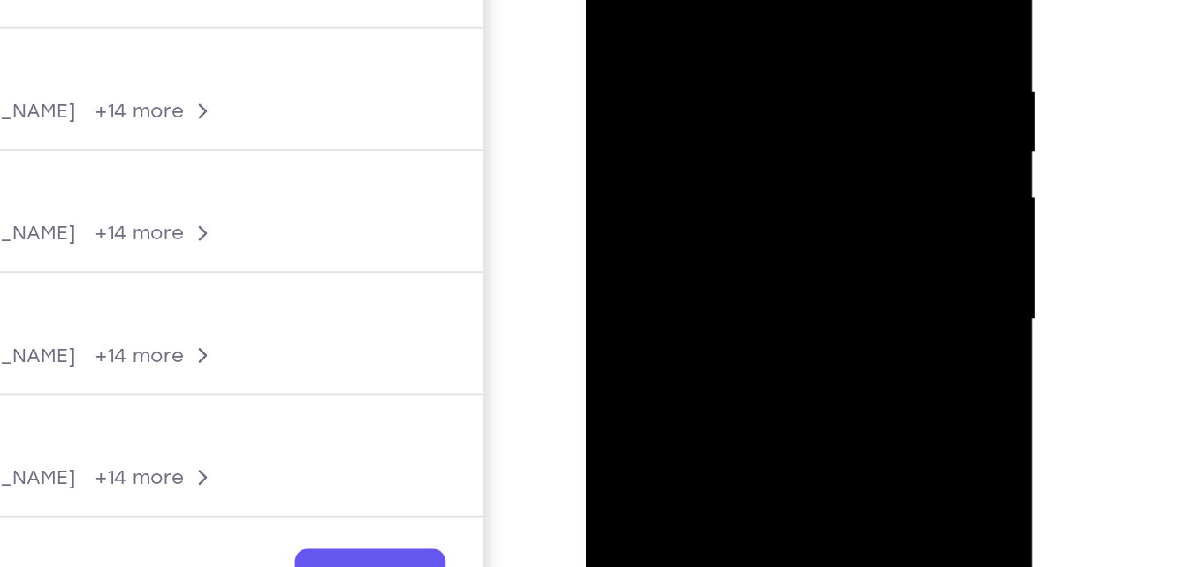
click at [792, 149] on div at bounding box center [711, 114] width 223 height 495
click at [802, 149] on div at bounding box center [711, 114] width 223 height 495
click at [815, 152] on div at bounding box center [711, 114] width 223 height 495
click at [817, 152] on div at bounding box center [711, 114] width 223 height 495
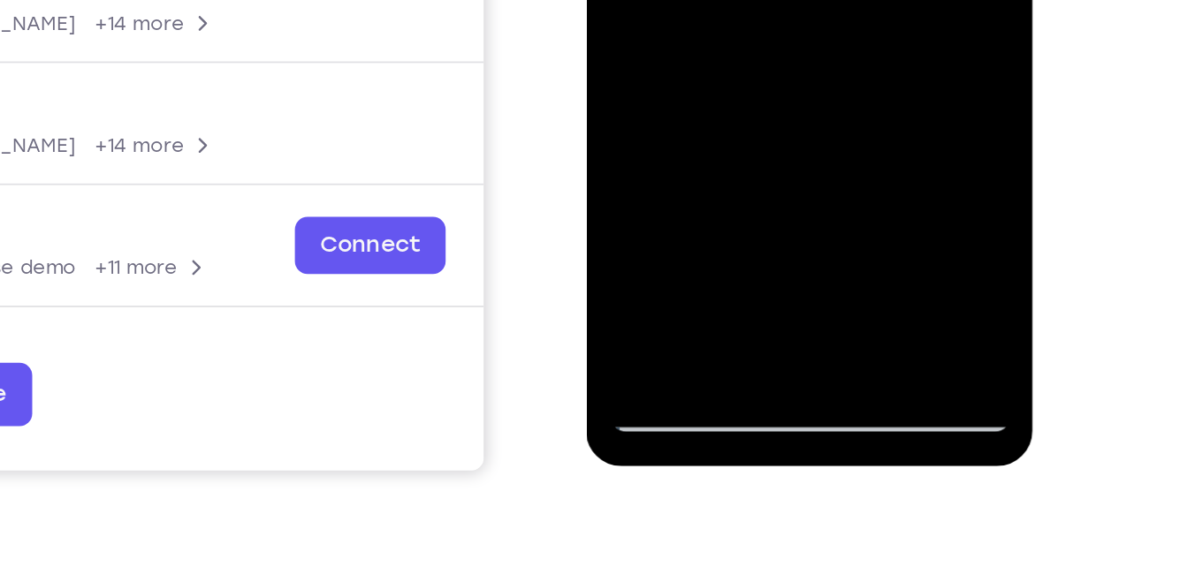
scroll to position [313, 0]
